Goal: Task Accomplishment & Management: Use online tool/utility

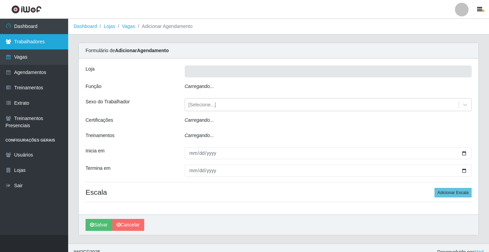
type input "Rede Econômico - Prata"
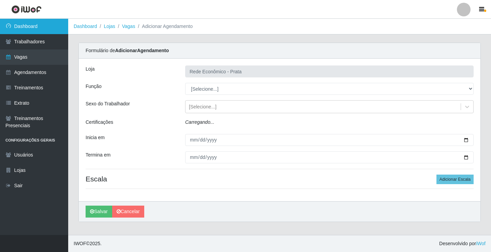
click at [14, 20] on link "Dashboard" at bounding box center [34, 26] width 68 height 15
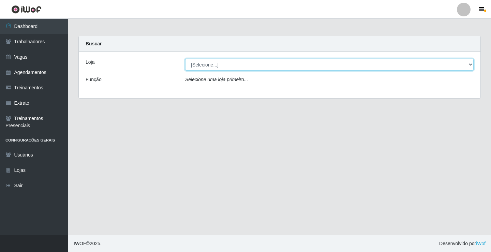
click at [472, 64] on select "[Selecione...] Rede Econômico - Prata" at bounding box center [329, 65] width 288 height 12
select select "192"
click at [185, 59] on select "[Selecione...] Rede Econômico - Prata" at bounding box center [329, 65] width 288 height 12
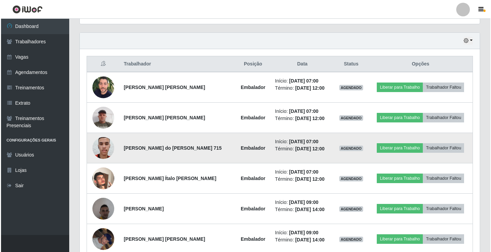
scroll to position [239, 0]
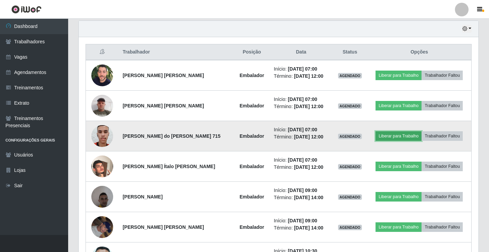
click at [401, 135] on button "Liberar para Trabalho" at bounding box center [399, 136] width 46 height 10
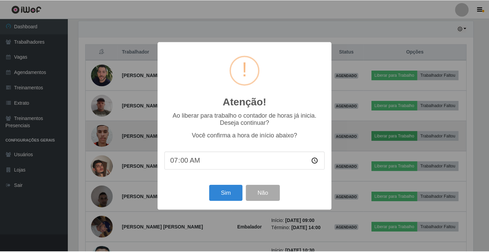
scroll to position [141, 397]
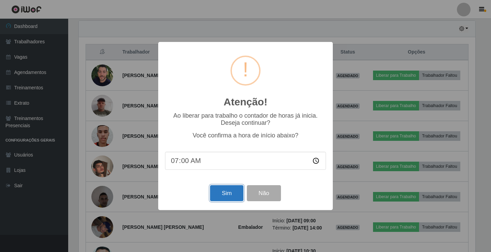
click at [224, 195] on button "Sim" at bounding box center [226, 193] width 33 height 16
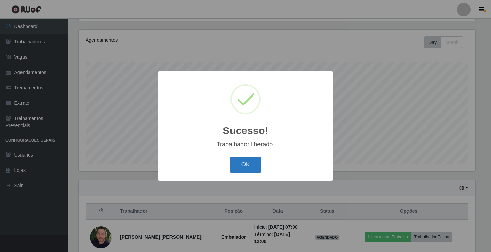
click at [245, 166] on button "OK" at bounding box center [246, 165] width 32 height 16
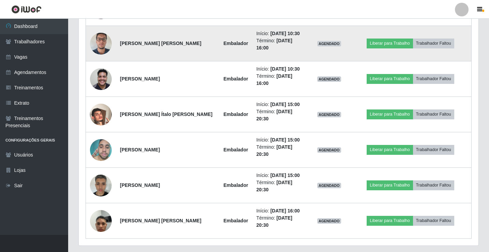
scroll to position [576, 0]
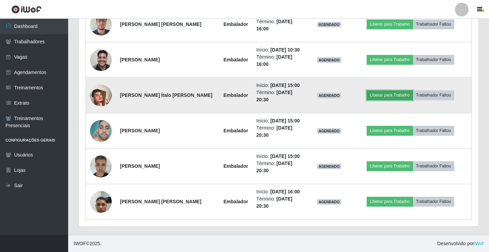
click at [382, 93] on button "Liberar para Trabalho" at bounding box center [390, 95] width 46 height 10
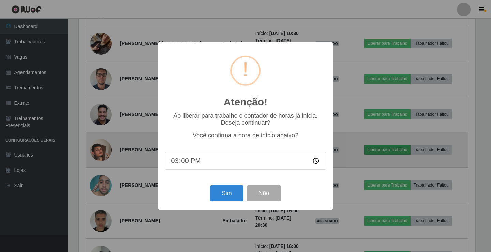
scroll to position [141, 397]
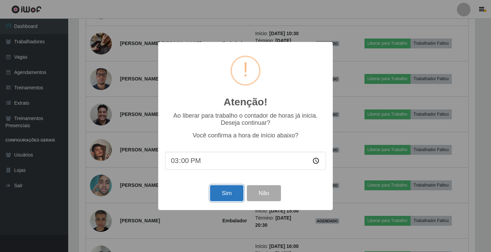
click at [216, 199] on button "Sim" at bounding box center [226, 193] width 33 height 16
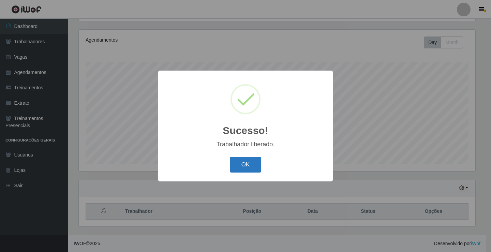
click at [249, 170] on button "OK" at bounding box center [246, 165] width 32 height 16
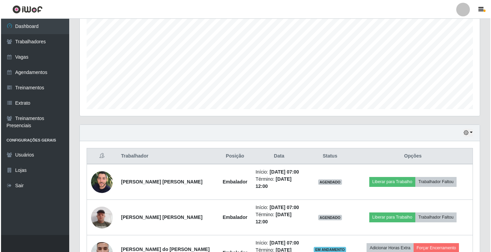
scroll to position [148, 0]
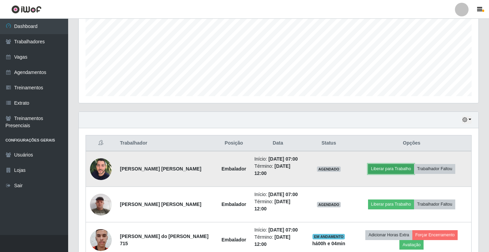
click at [395, 169] on button "Liberar para Trabalho" at bounding box center [391, 169] width 46 height 10
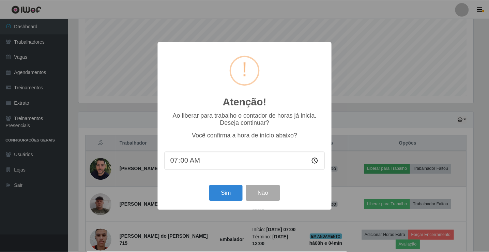
scroll to position [141, 397]
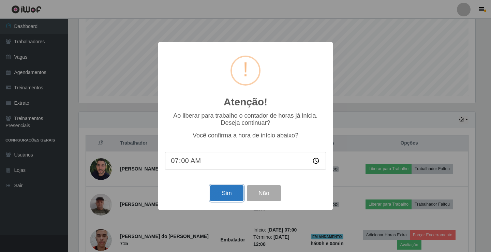
click at [237, 193] on button "Sim" at bounding box center [226, 193] width 33 height 16
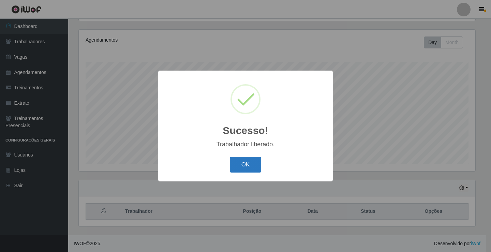
click at [251, 165] on button "OK" at bounding box center [246, 165] width 32 height 16
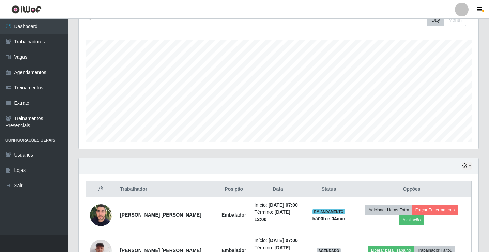
scroll to position [216, 0]
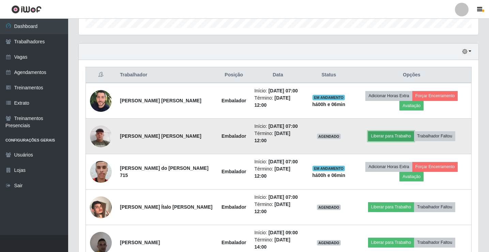
click at [380, 137] on button "Liberar para Trabalho" at bounding box center [391, 136] width 46 height 10
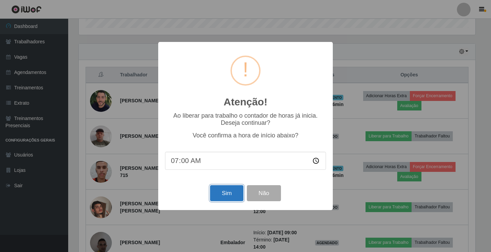
click at [225, 193] on button "Sim" at bounding box center [226, 193] width 33 height 16
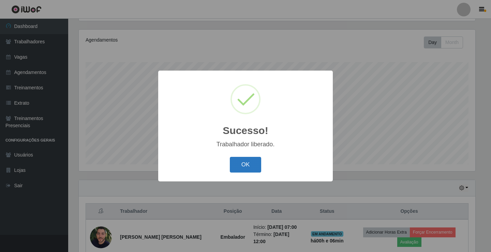
click at [239, 165] on button "OK" at bounding box center [246, 165] width 32 height 16
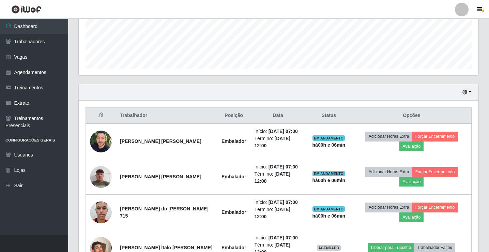
scroll to position [250, 0]
